Goal: Transaction & Acquisition: Purchase product/service

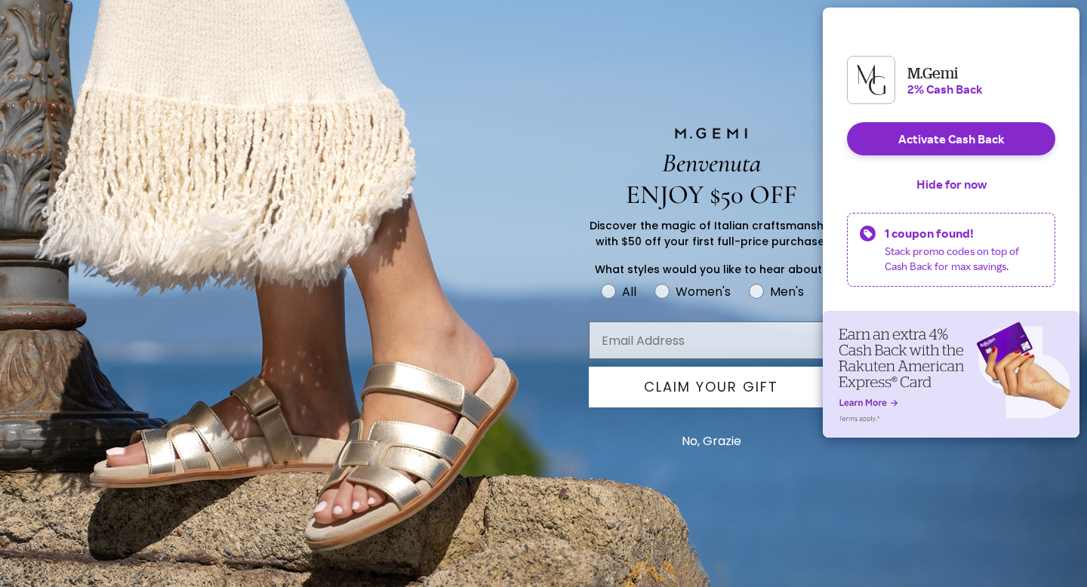
click at [707, 436] on button "No, Grazie" at bounding box center [711, 442] width 75 height 38
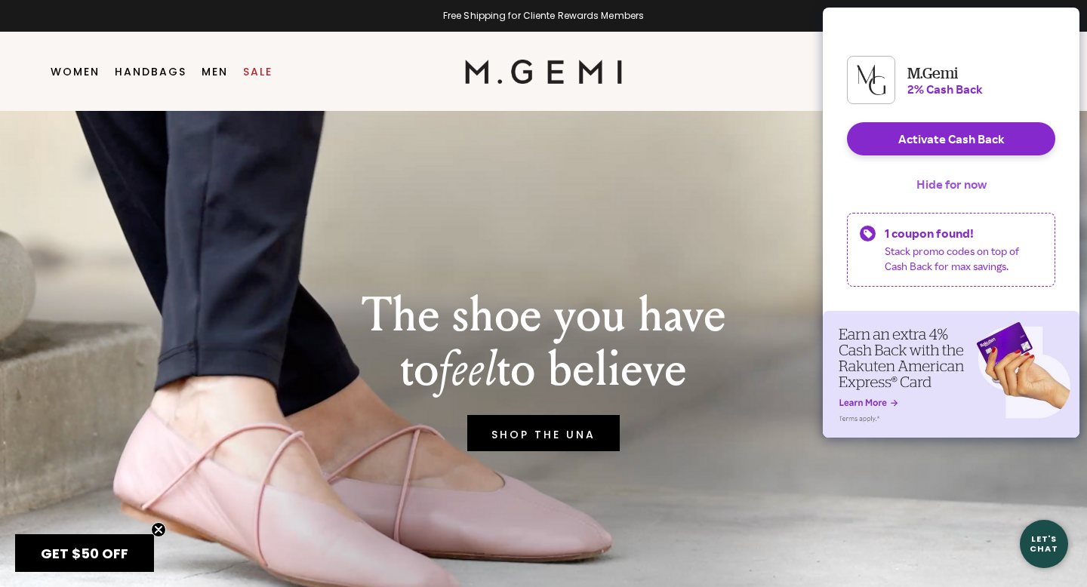
click at [929, 199] on button "Hide for now" at bounding box center [951, 184] width 94 height 33
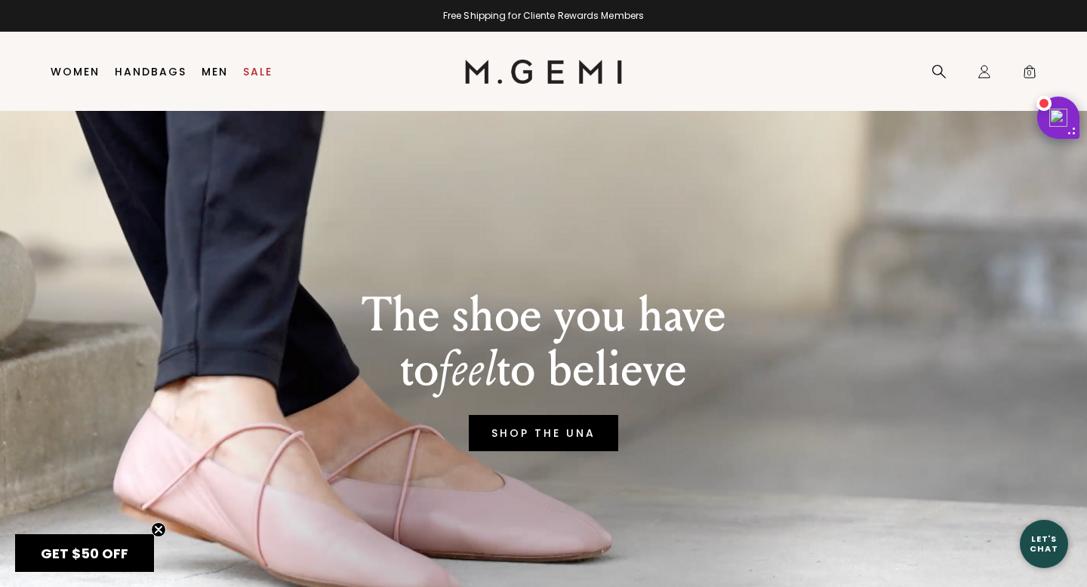
click at [582, 431] on link "SHOP THE UNA" at bounding box center [543, 433] width 149 height 36
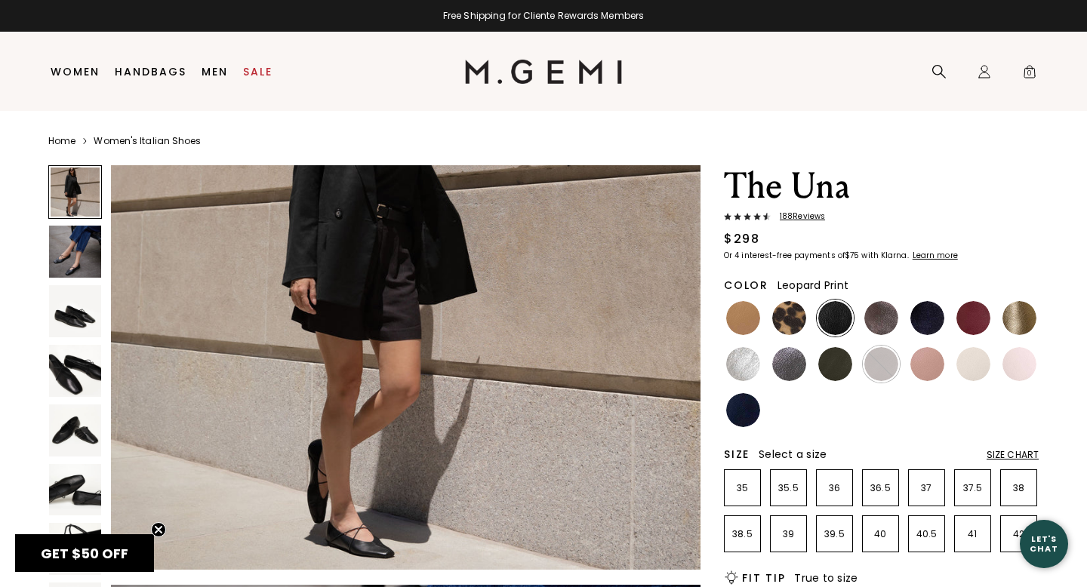
click at [792, 319] on img at bounding box center [789, 318] width 34 height 34
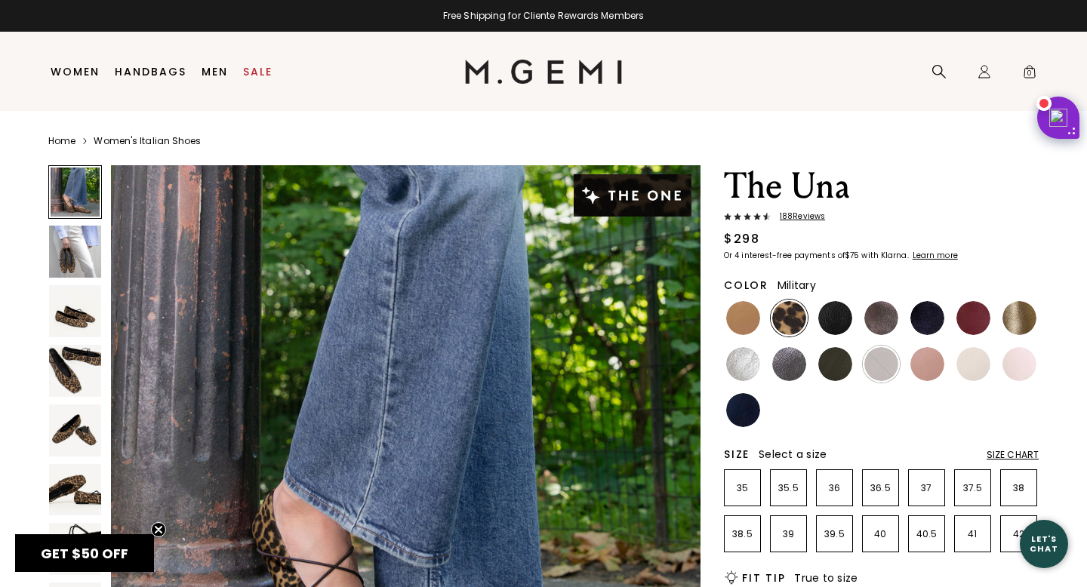
click at [836, 359] on img at bounding box center [835, 364] width 34 height 34
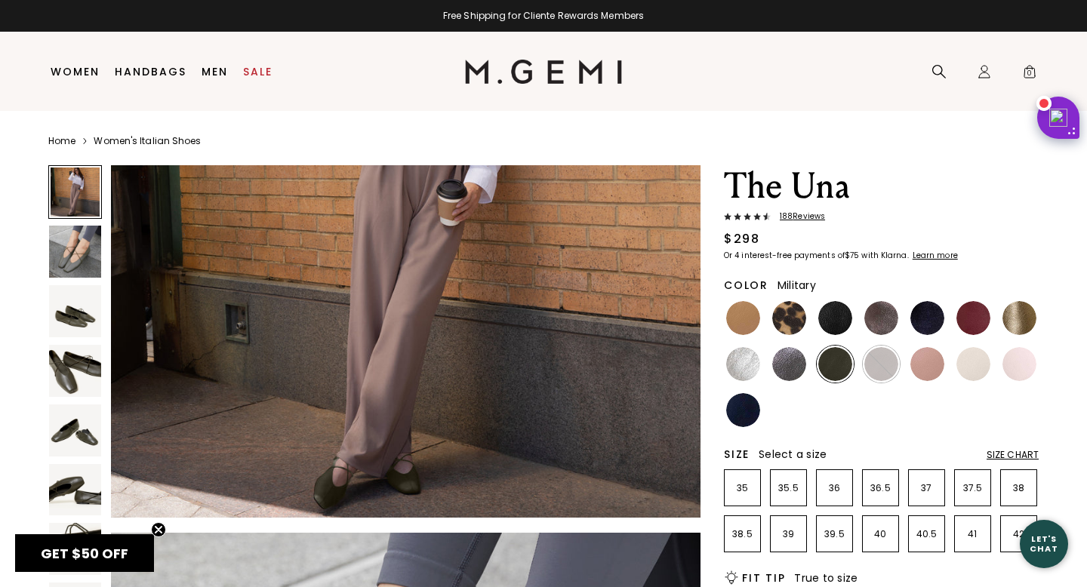
scroll to position [255, 0]
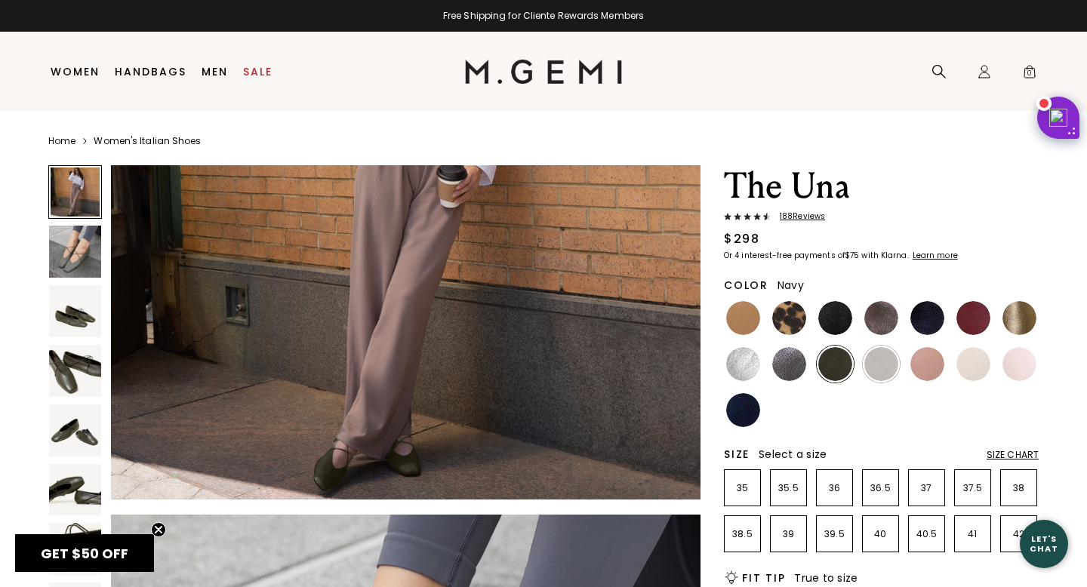
click at [743, 405] on img at bounding box center [743, 410] width 34 height 34
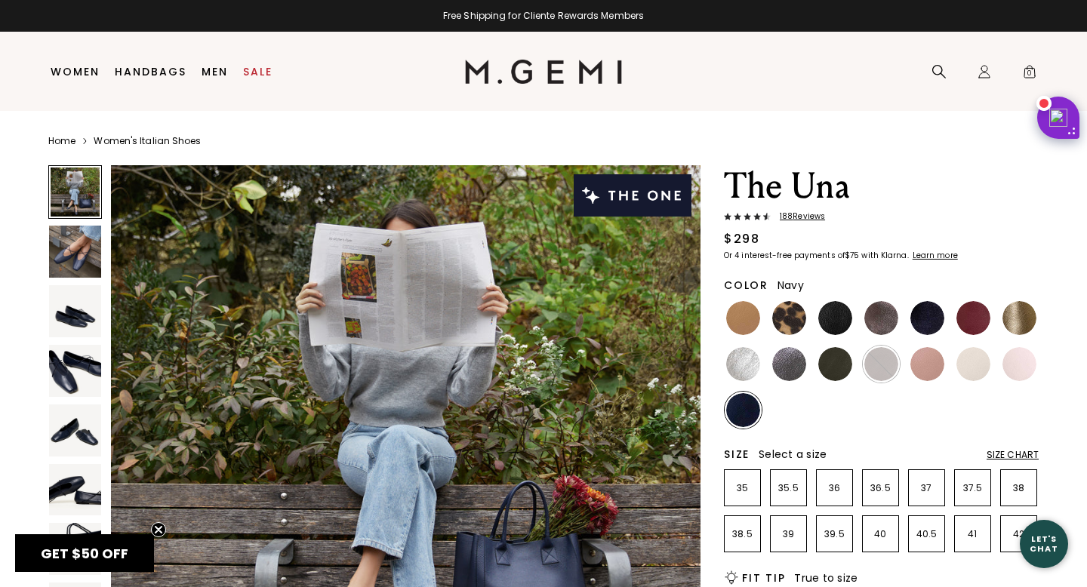
scroll to position [165, 0]
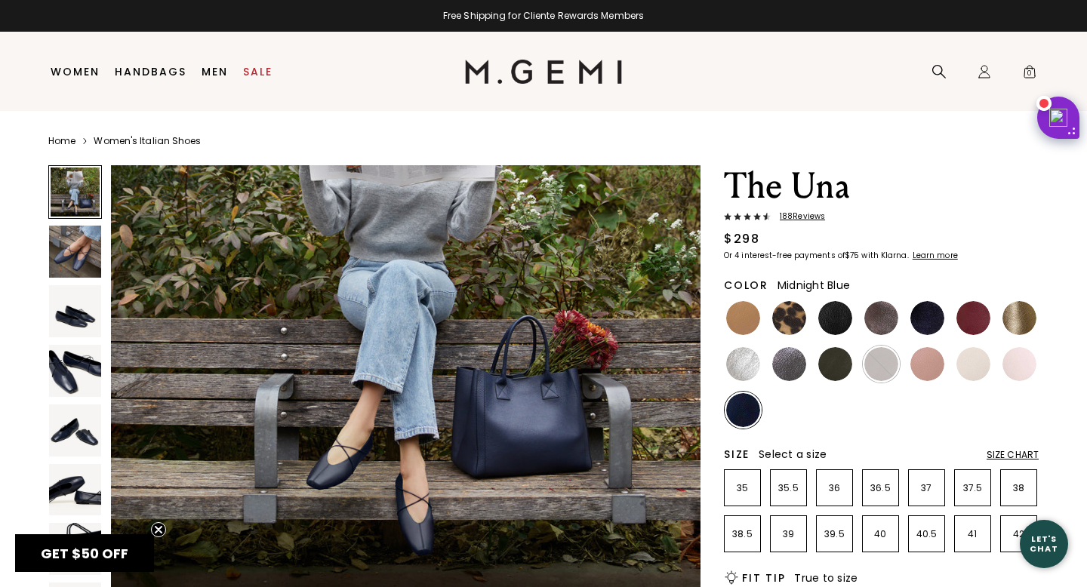
click at [931, 322] on img at bounding box center [927, 318] width 34 height 34
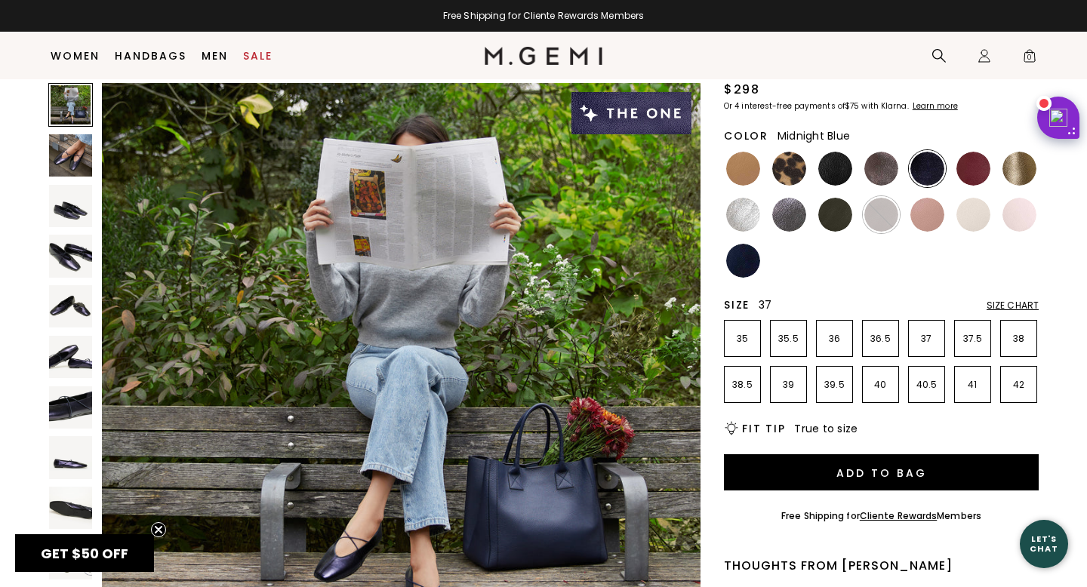
scroll to position [116, 0]
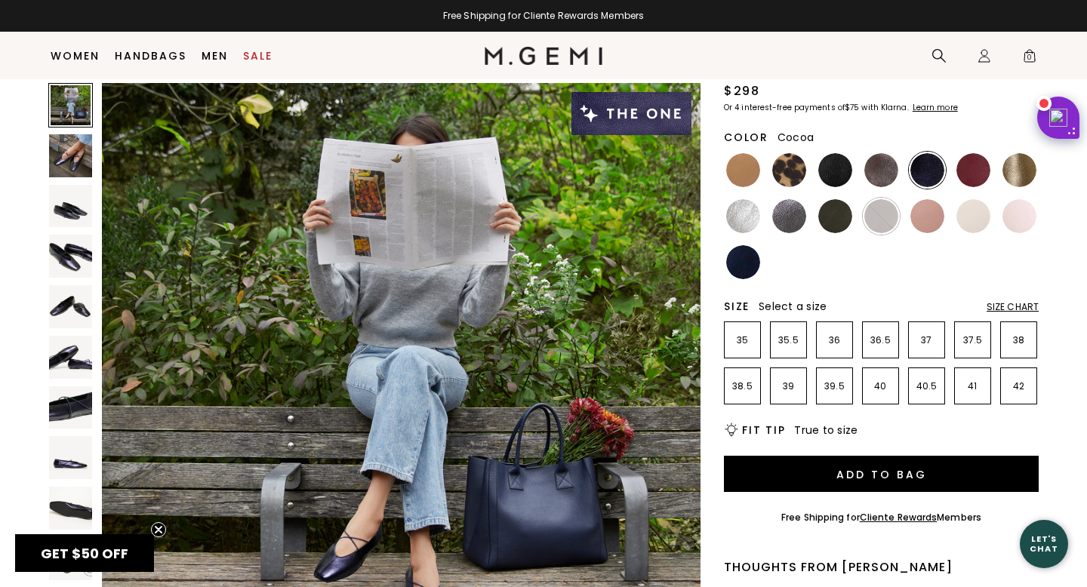
click at [878, 168] on img at bounding box center [881, 170] width 34 height 34
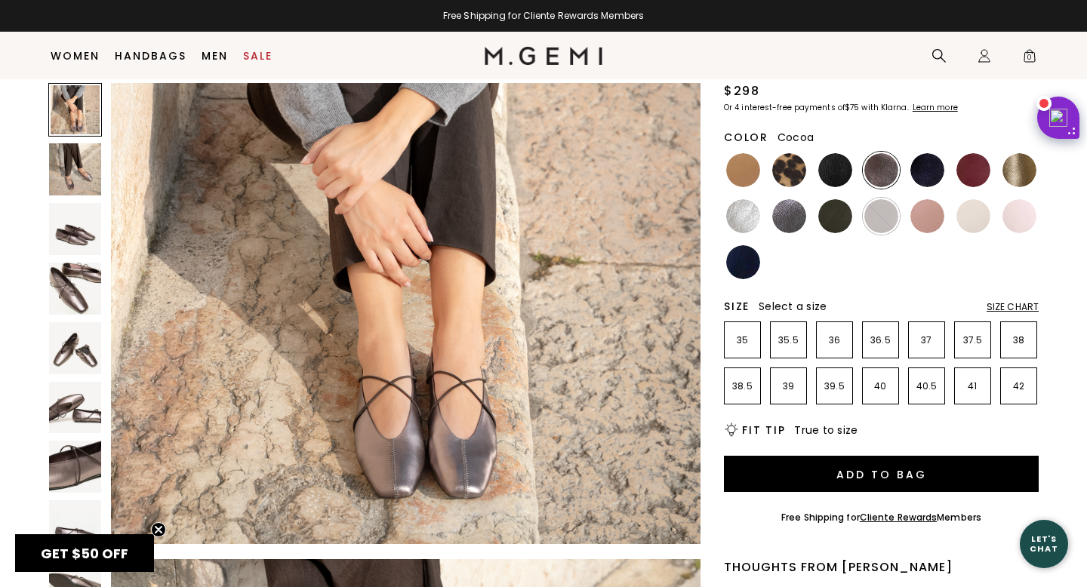
scroll to position [143, 0]
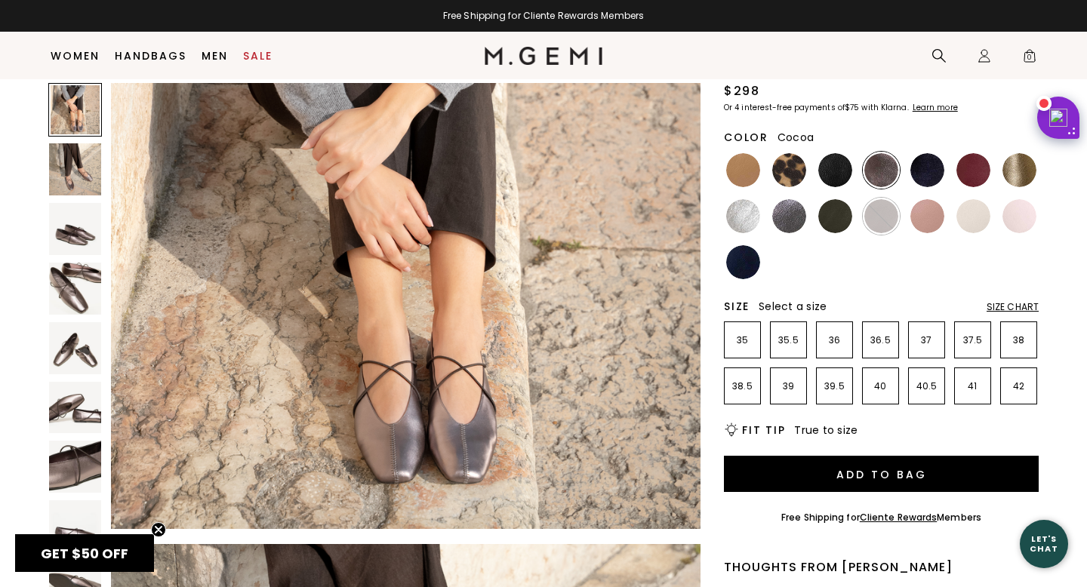
click at [57, 257] on div at bounding box center [75, 381] width 54 height 596
click at [71, 294] on img at bounding box center [75, 289] width 52 height 52
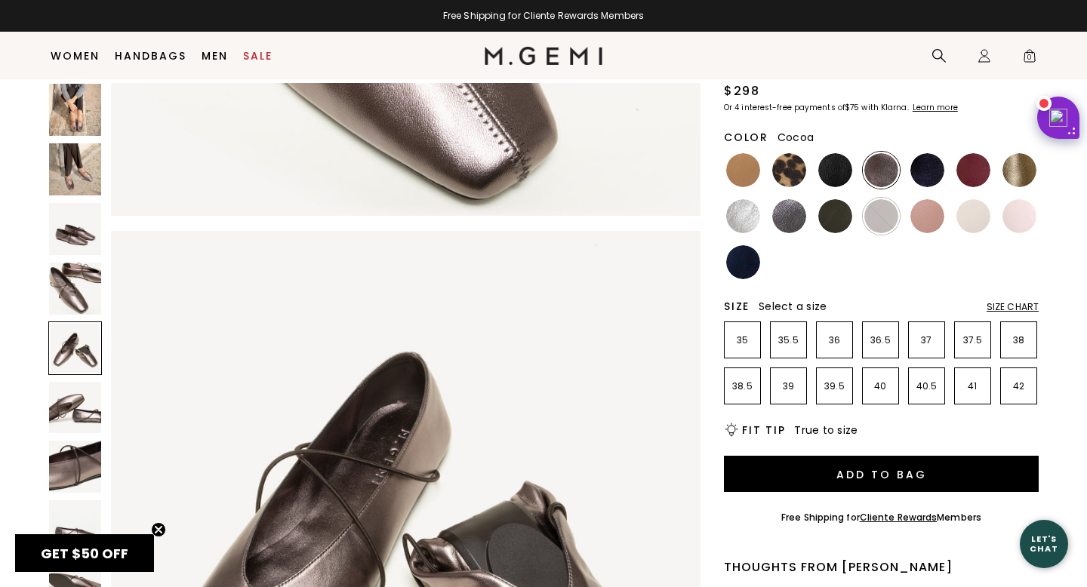
scroll to position [2268, 0]
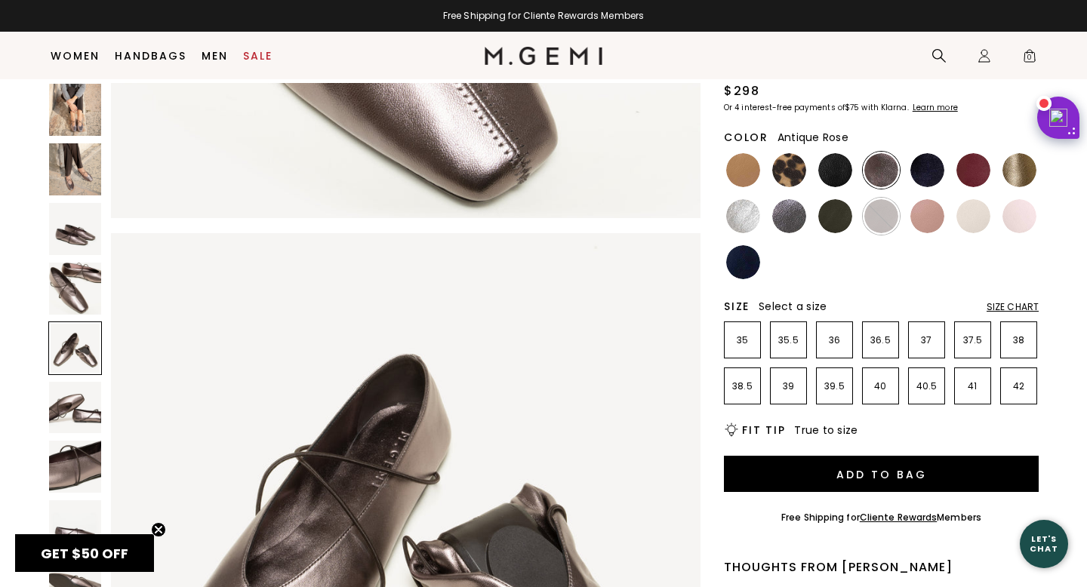
click at [928, 213] on img at bounding box center [927, 216] width 34 height 34
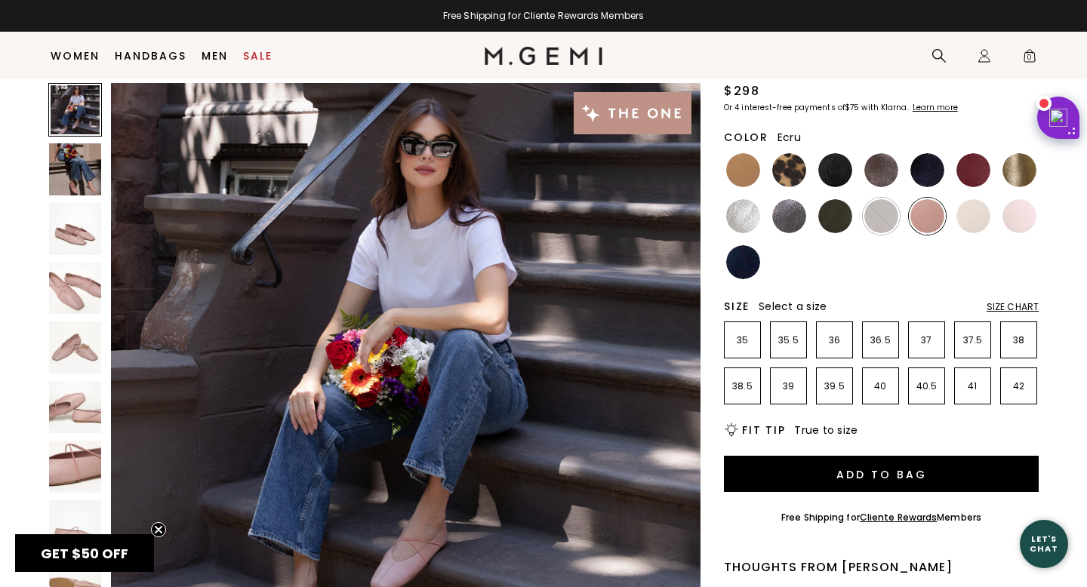
click at [974, 217] on img at bounding box center [973, 216] width 34 height 34
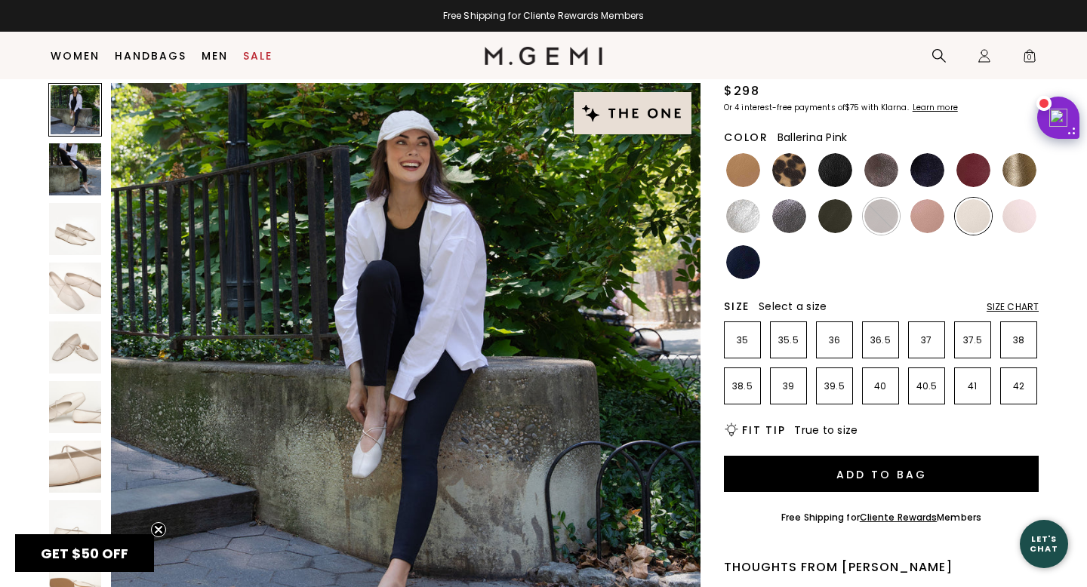
click at [1015, 211] on img at bounding box center [1019, 216] width 34 height 34
